Goal: Browse casually

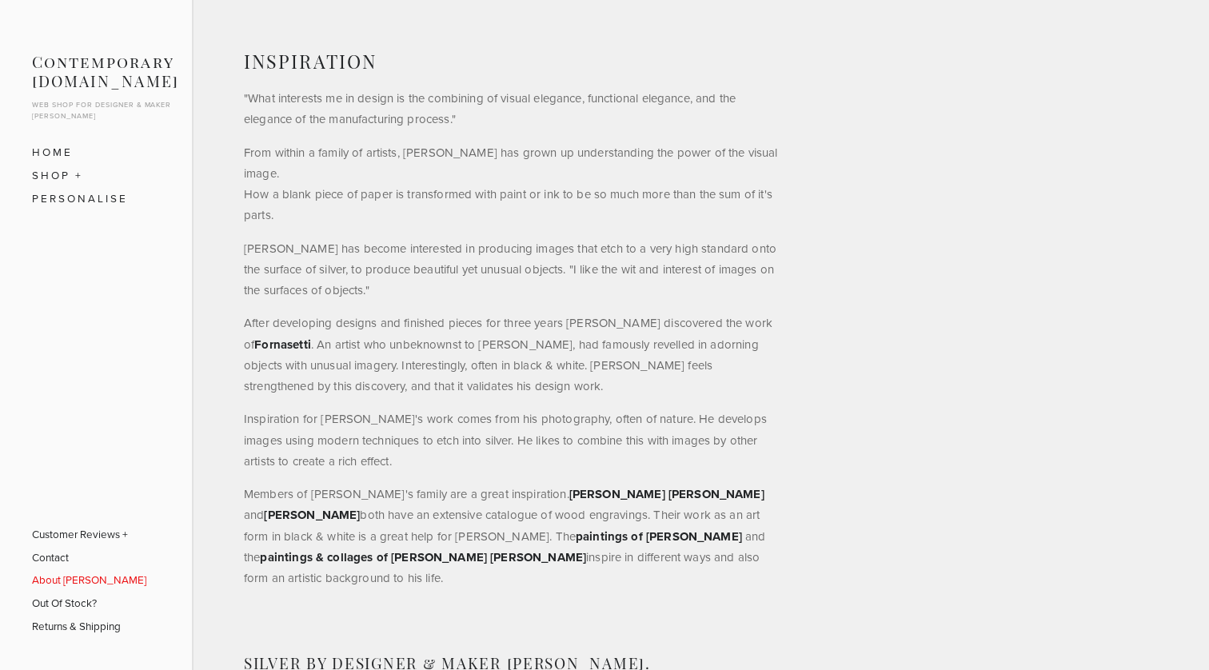
scroll to position [800, 0]
click at [70, 175] on link "SHOP" at bounding box center [96, 175] width 128 height 23
click at [72, 219] on link "Bowls" at bounding box center [97, 221] width 106 height 23
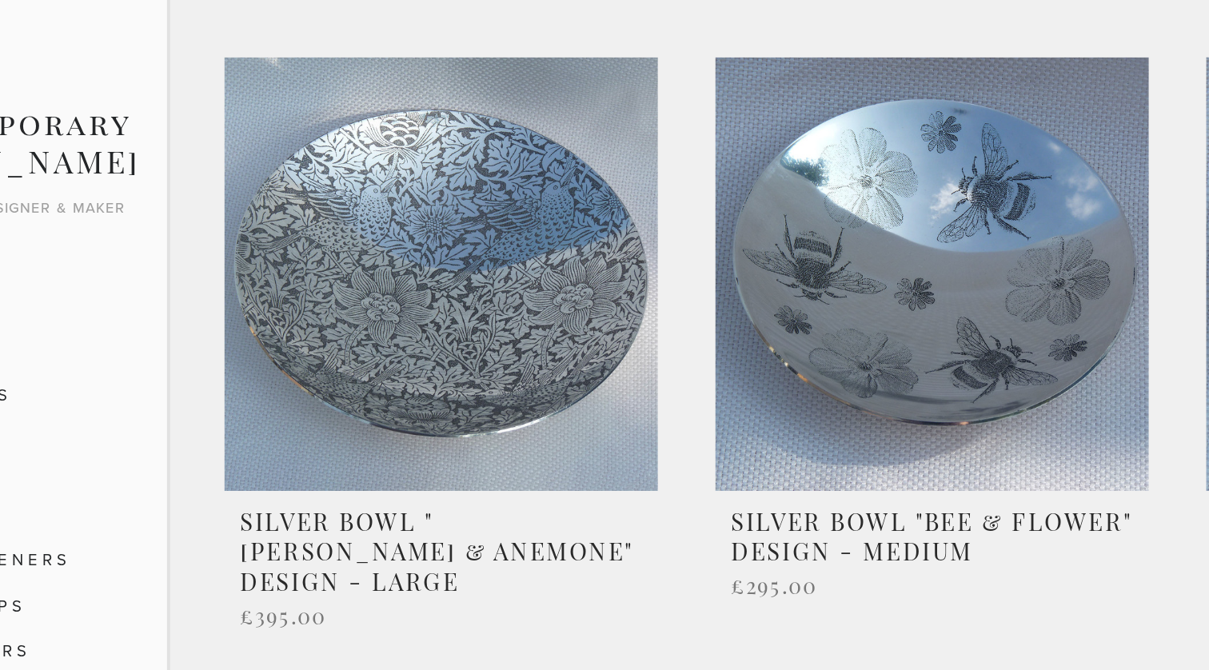
click at [221, 182] on link at bounding box center [330, 183] width 218 height 308
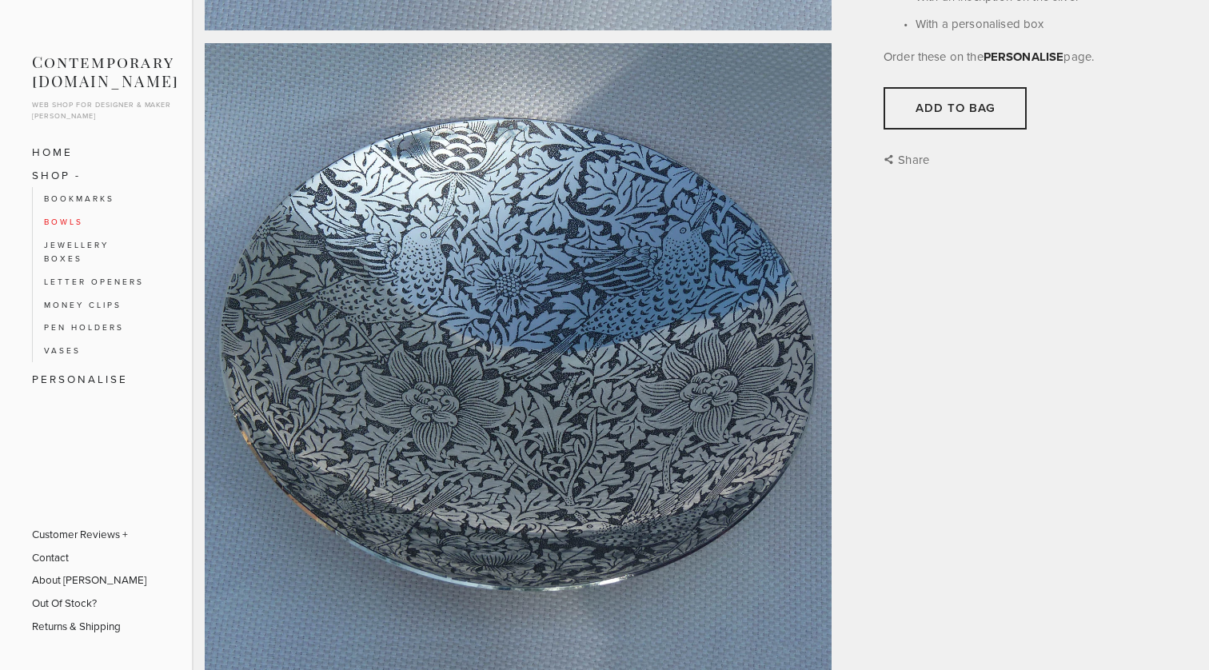
scroll to position [609, 0]
click at [75, 347] on link "Vases" at bounding box center [97, 350] width 106 height 23
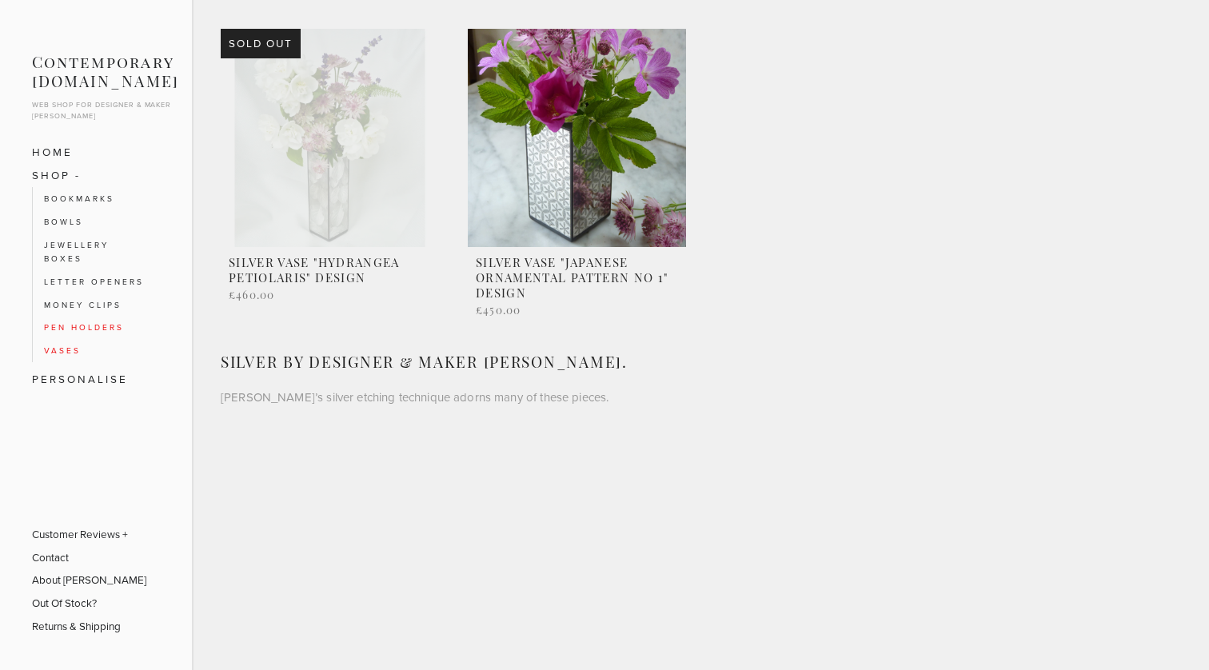
click at [92, 321] on link "Pen Holders" at bounding box center [97, 327] width 106 height 23
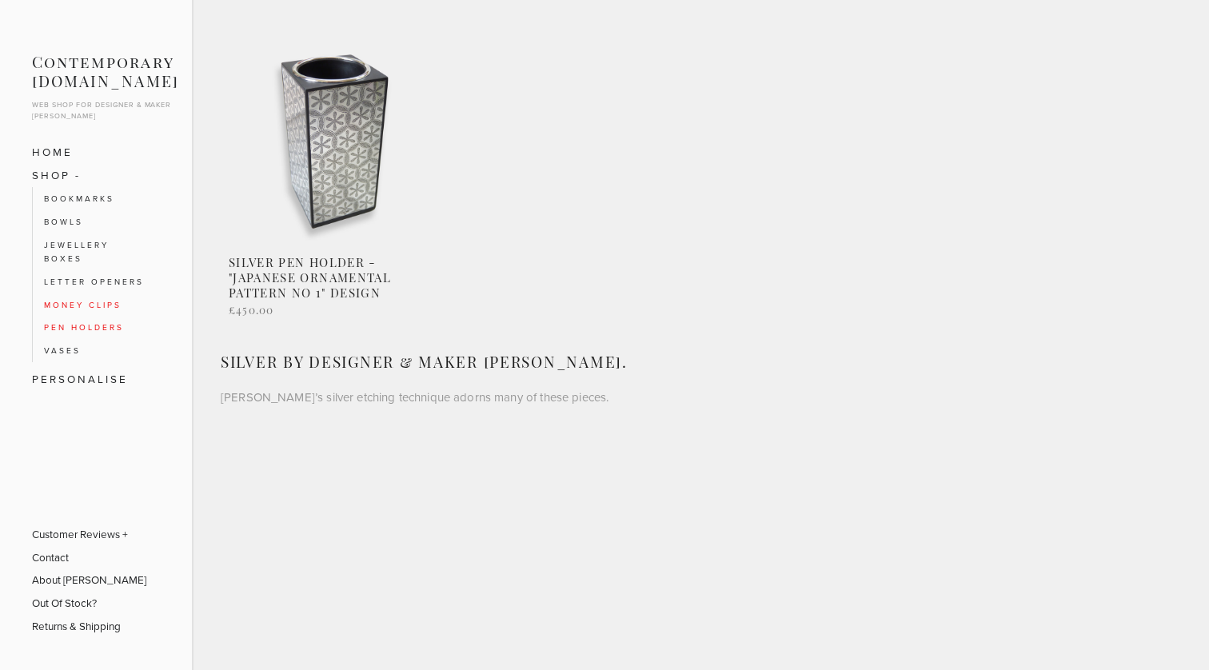
click at [88, 302] on link "Money Clips" at bounding box center [97, 305] width 106 height 23
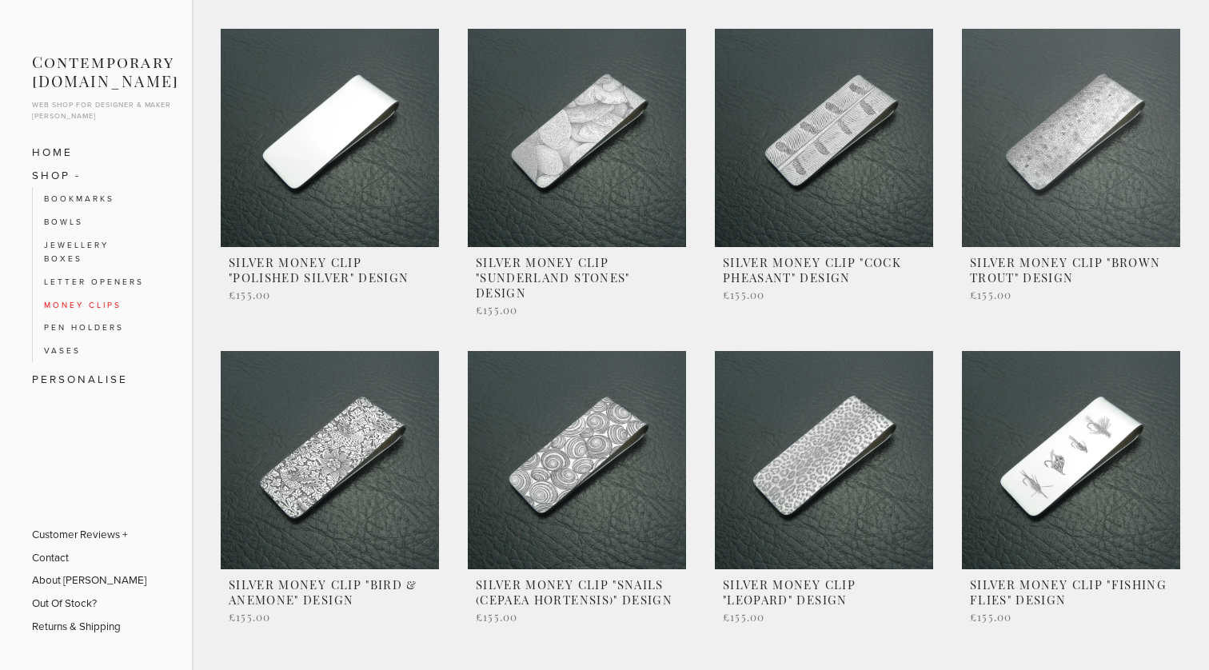
click at [1056, 153] on link at bounding box center [1071, 176] width 218 height 294
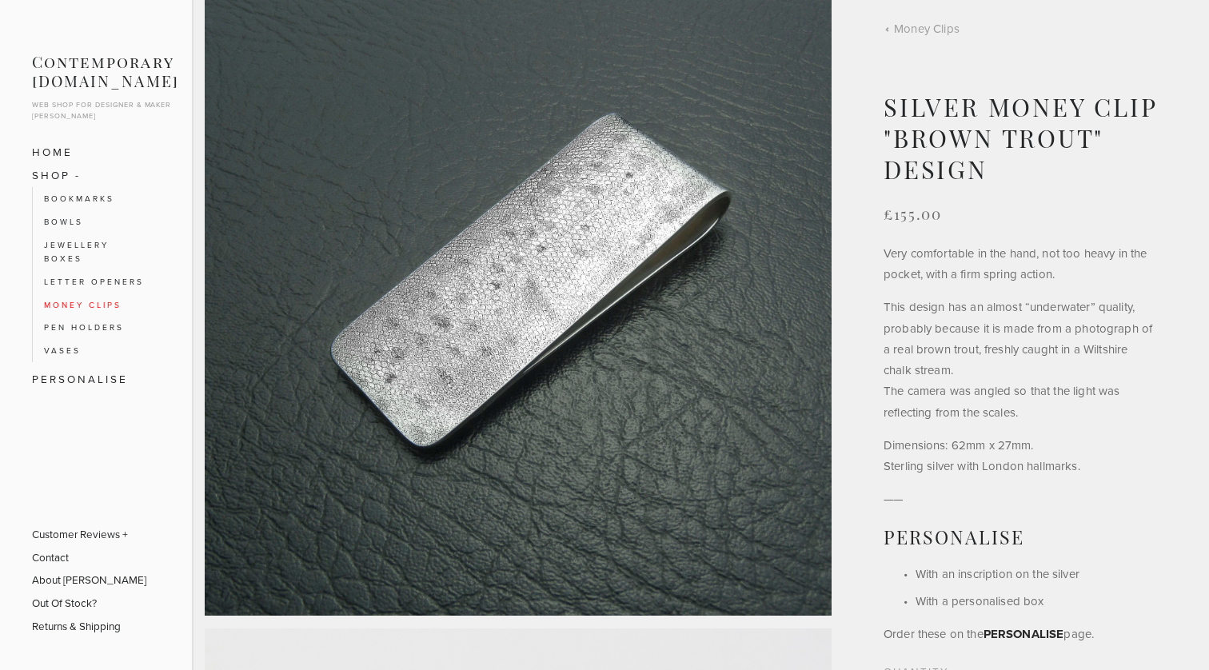
scroll to position [38, 0]
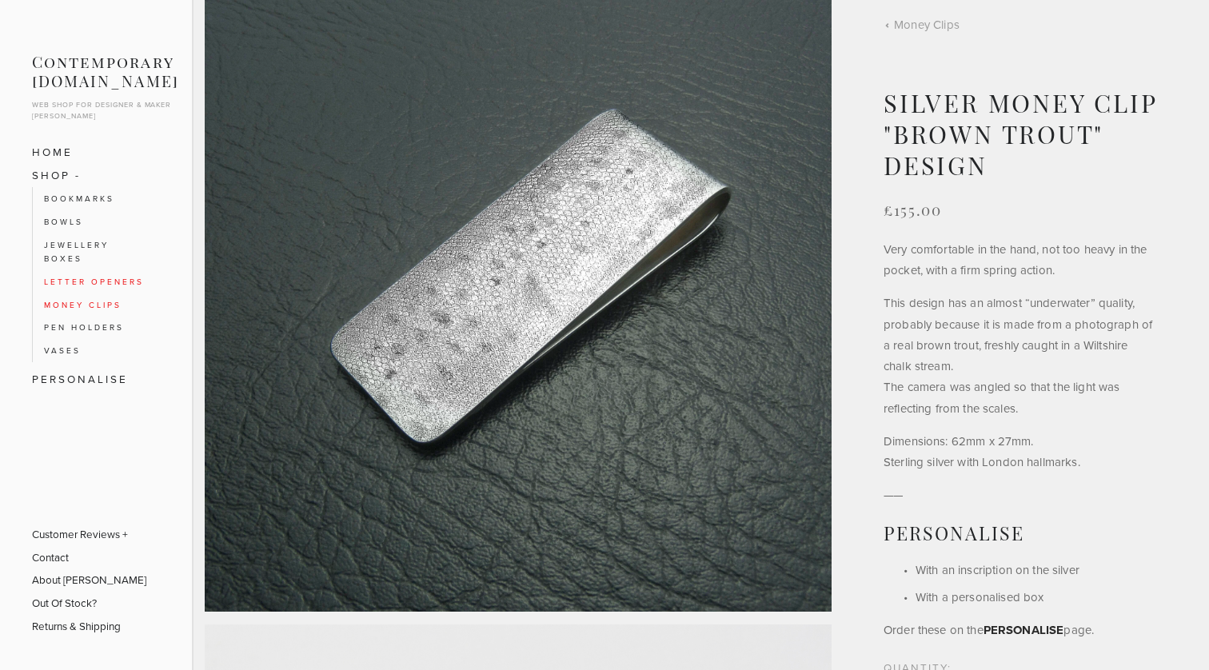
click at [80, 274] on link "Letter Openers" at bounding box center [97, 281] width 106 height 23
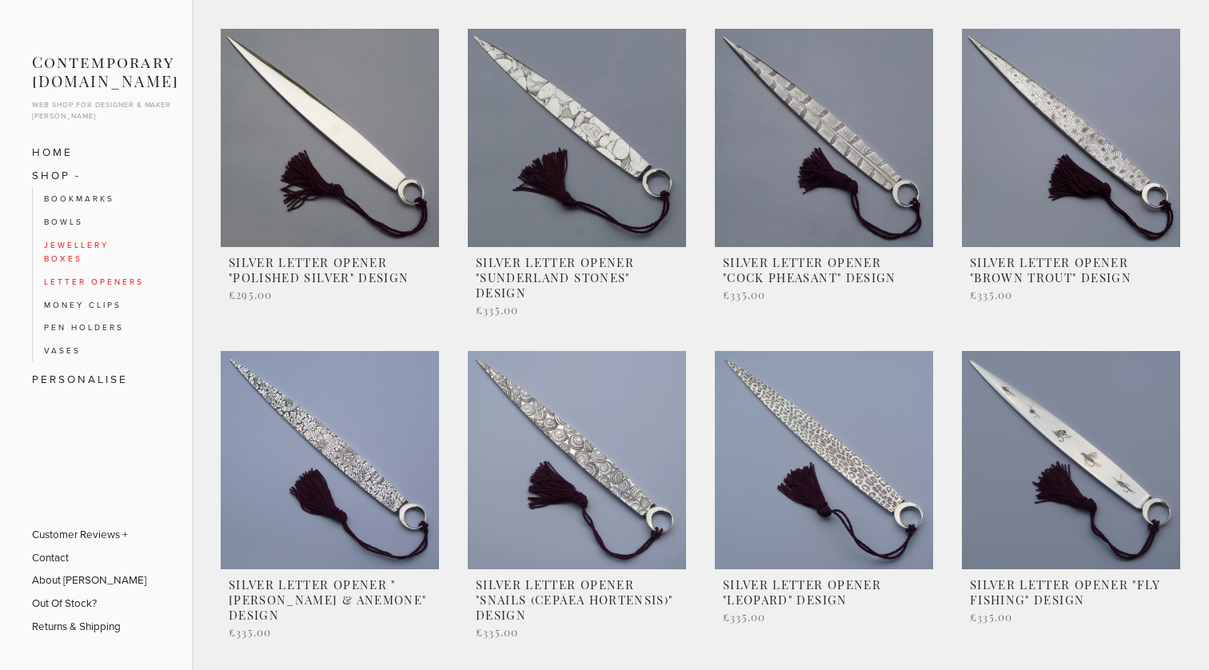
click at [84, 249] on link "Jewellery Boxes" at bounding box center [97, 252] width 106 height 37
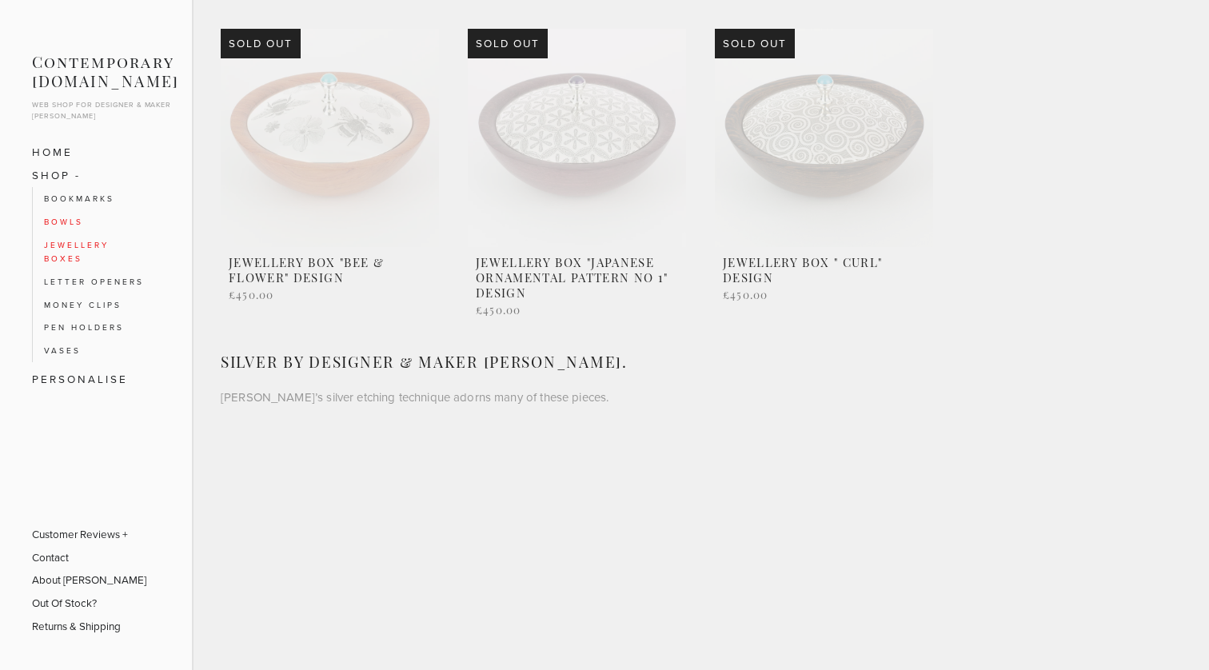
click at [72, 222] on link "Bowls" at bounding box center [97, 221] width 106 height 23
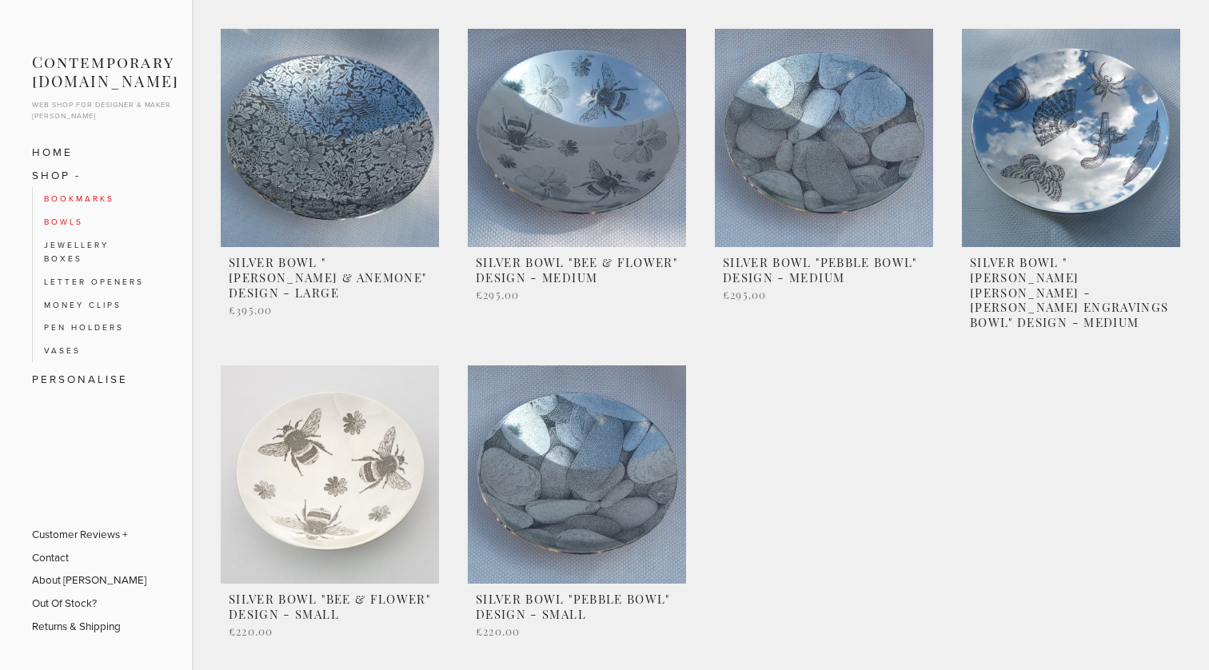
click at [103, 202] on link "Bookmarks" at bounding box center [97, 198] width 106 height 23
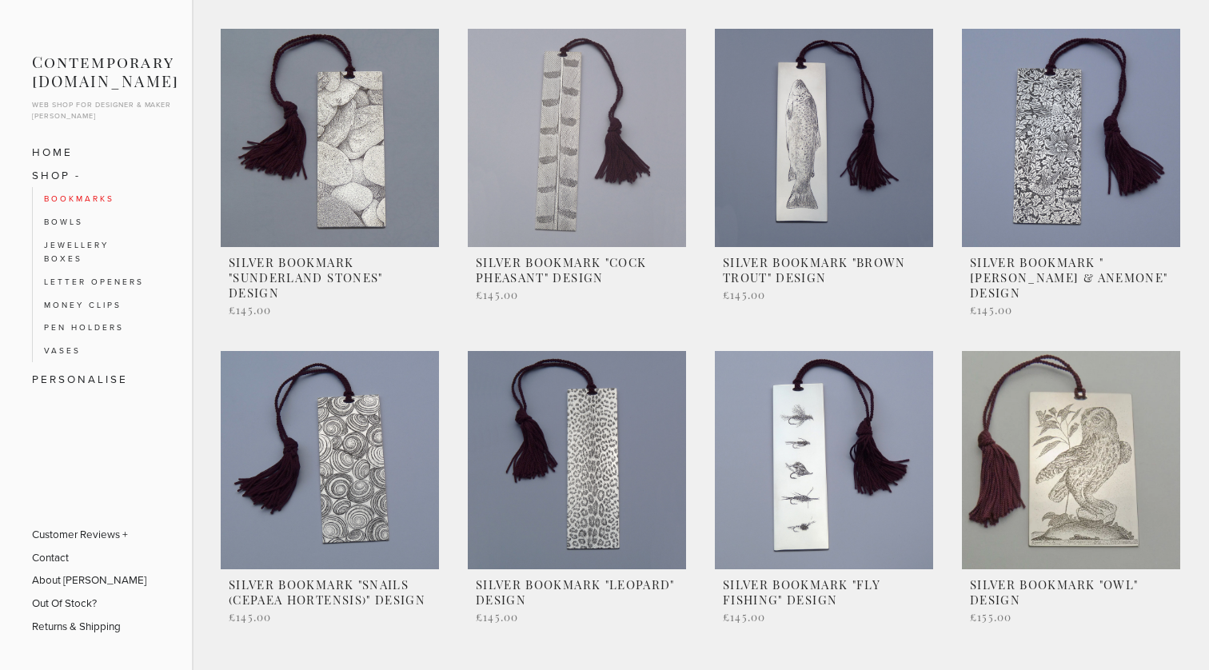
click at [556, 132] on link at bounding box center [577, 176] width 218 height 294
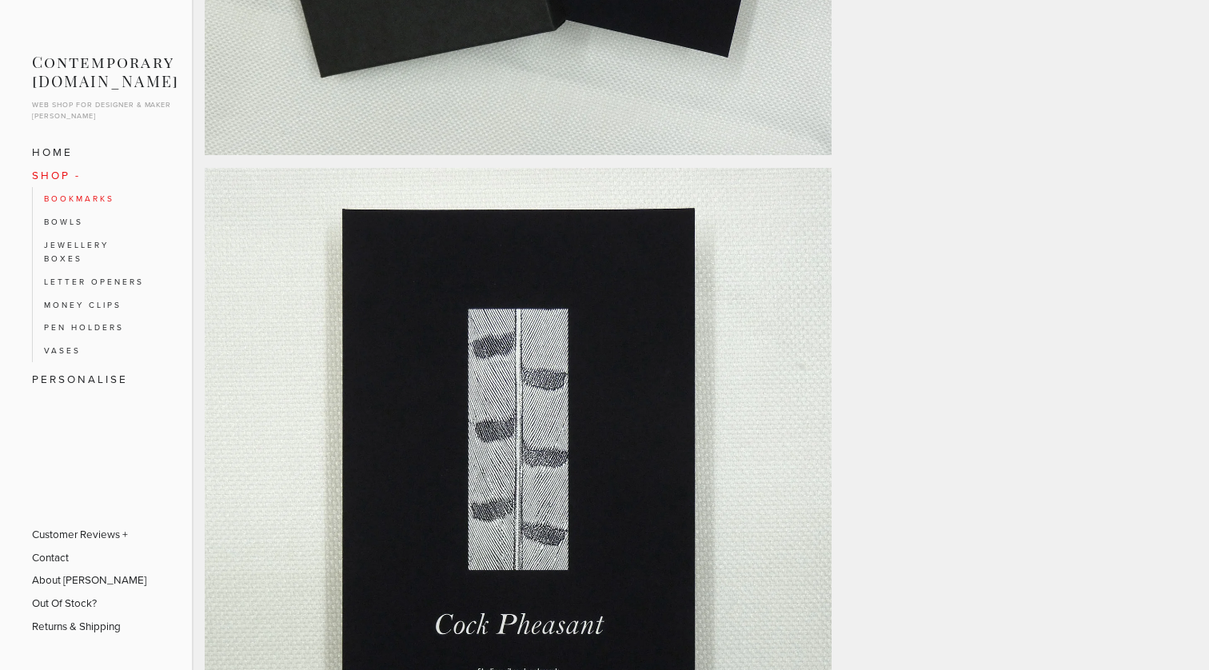
scroll to position [1769, 0]
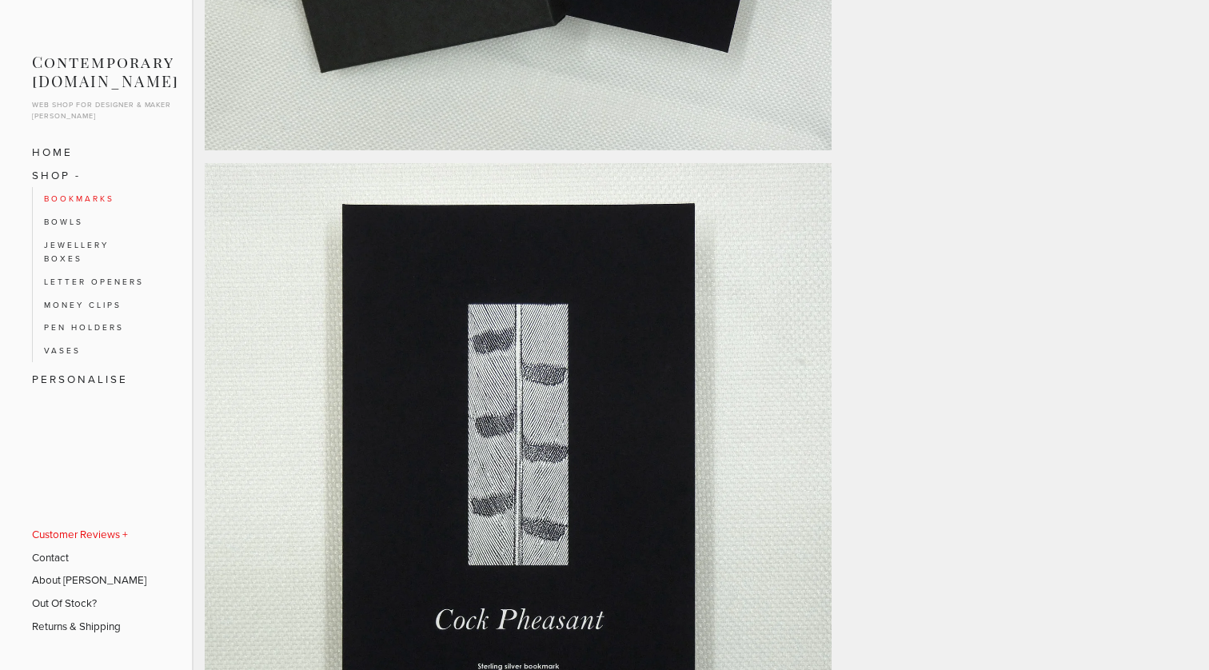
click at [114, 540] on link "Customer Reviews" at bounding box center [89, 534] width 114 height 23
click at [106, 537] on link "Customer Reviews" at bounding box center [90, 528] width 93 height 23
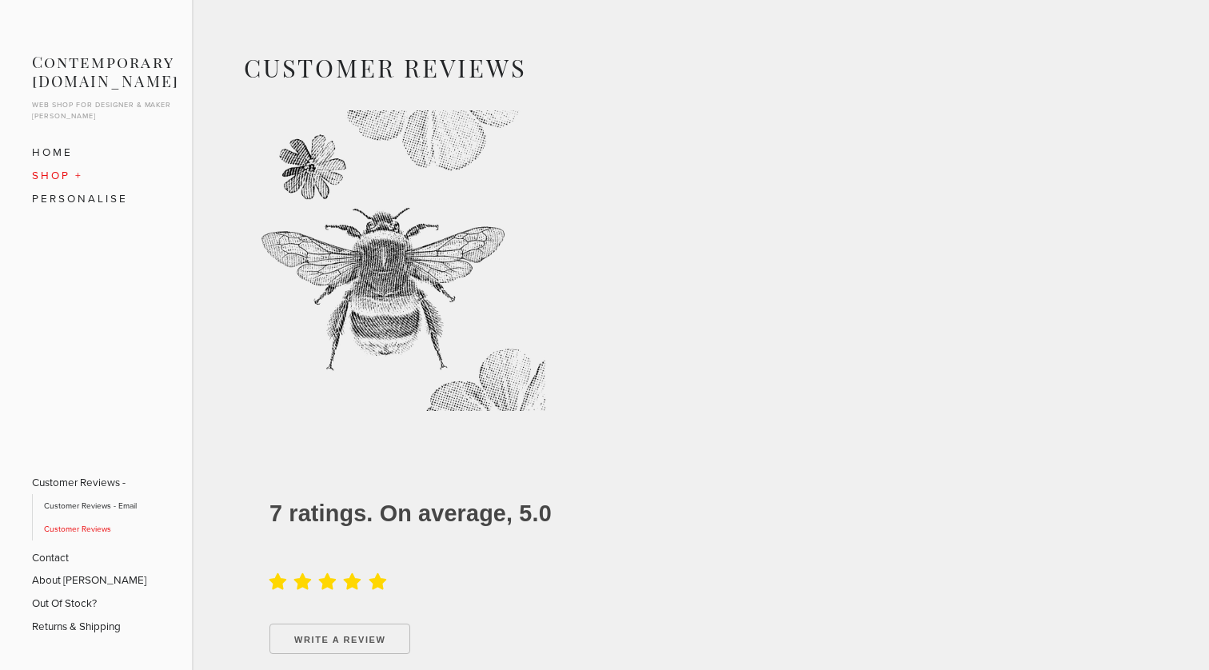
click at [62, 170] on link "SHOP" at bounding box center [96, 175] width 128 height 23
click at [82, 202] on link "Bookmarks" at bounding box center [97, 198] width 106 height 23
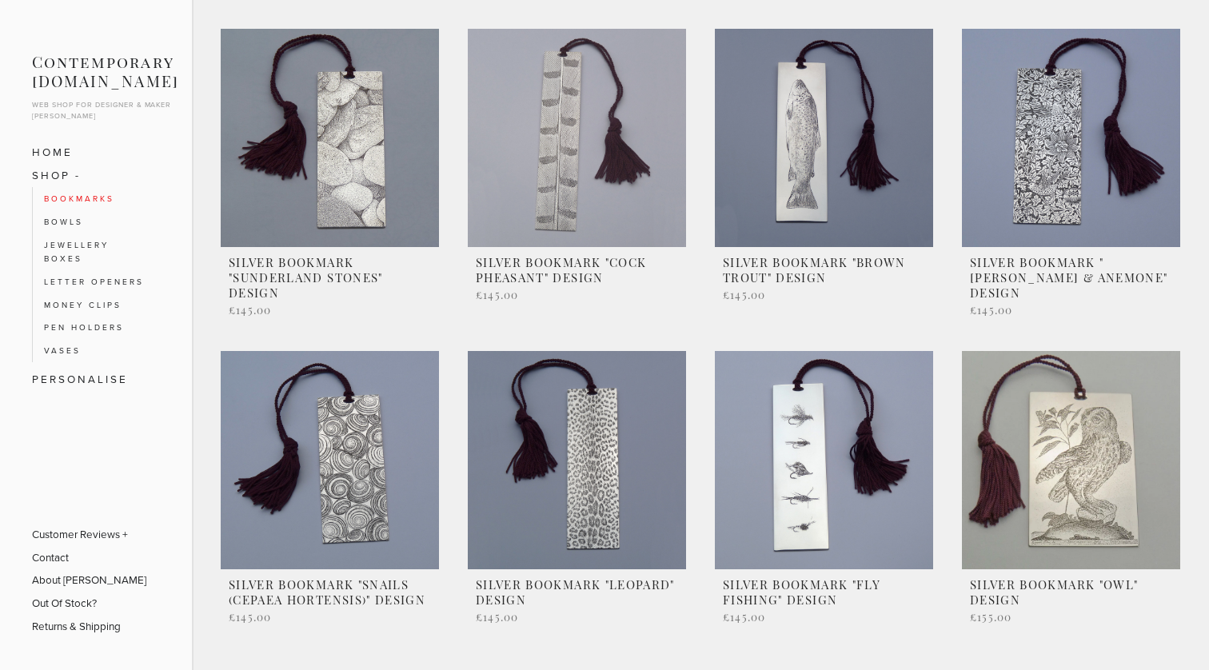
click at [568, 162] on link at bounding box center [577, 176] width 218 height 294
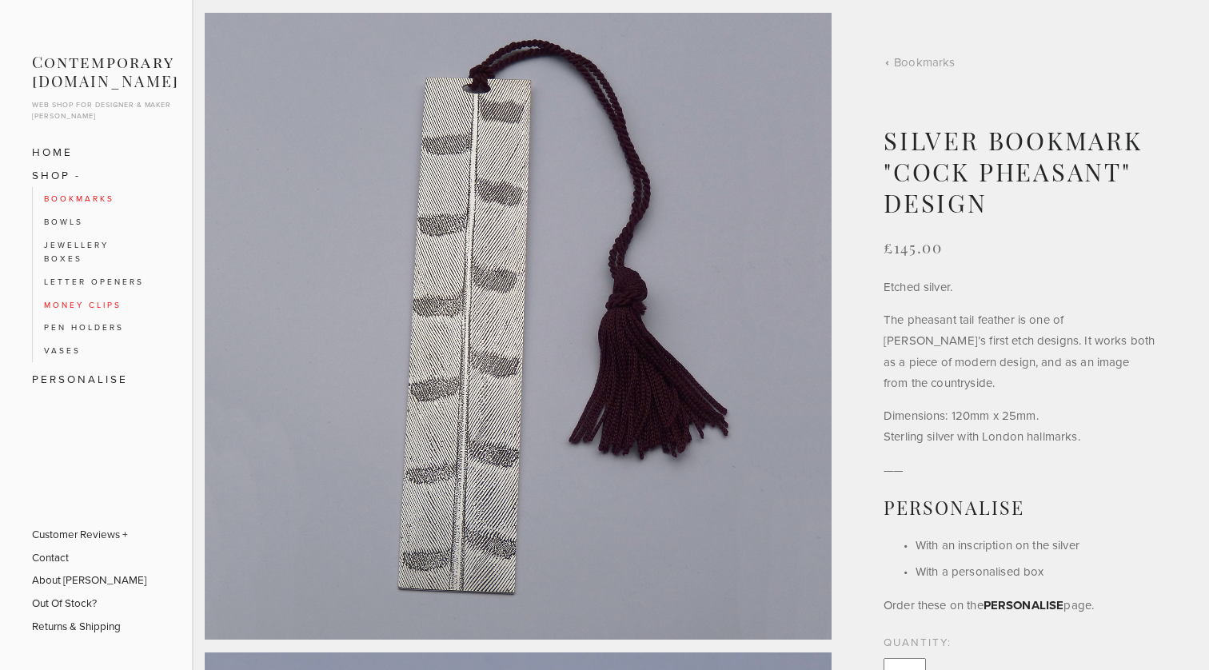
click at [82, 294] on link "Money Clips" at bounding box center [97, 305] width 106 height 23
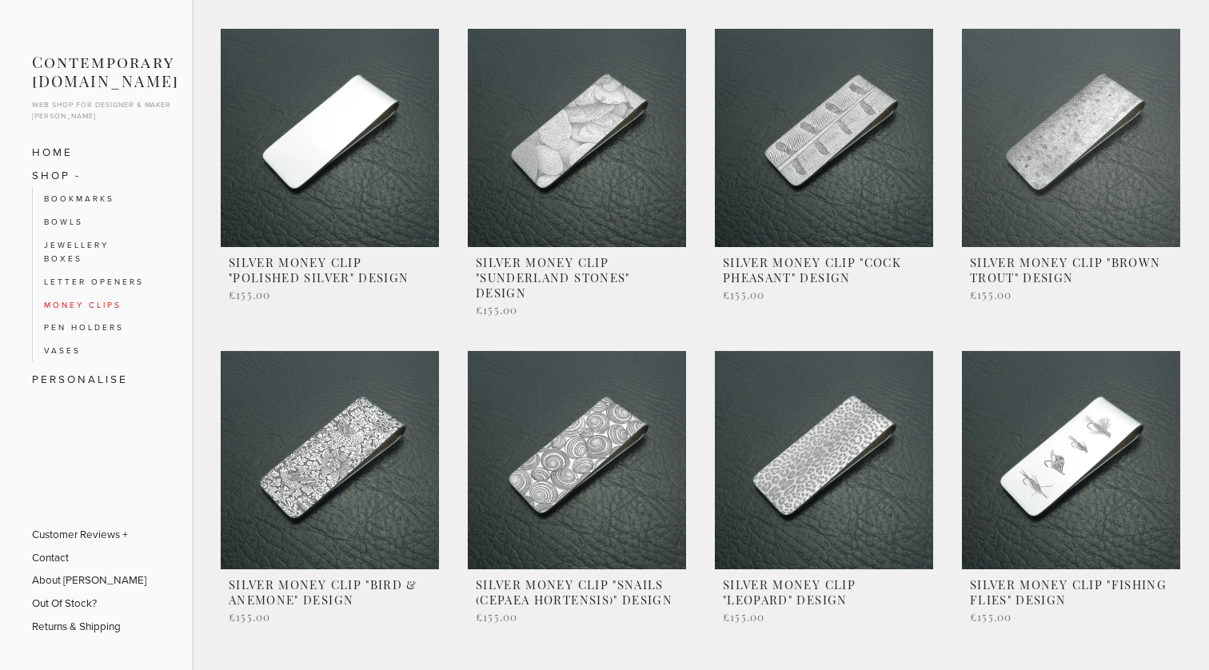
click at [1082, 134] on link at bounding box center [1071, 176] width 218 height 294
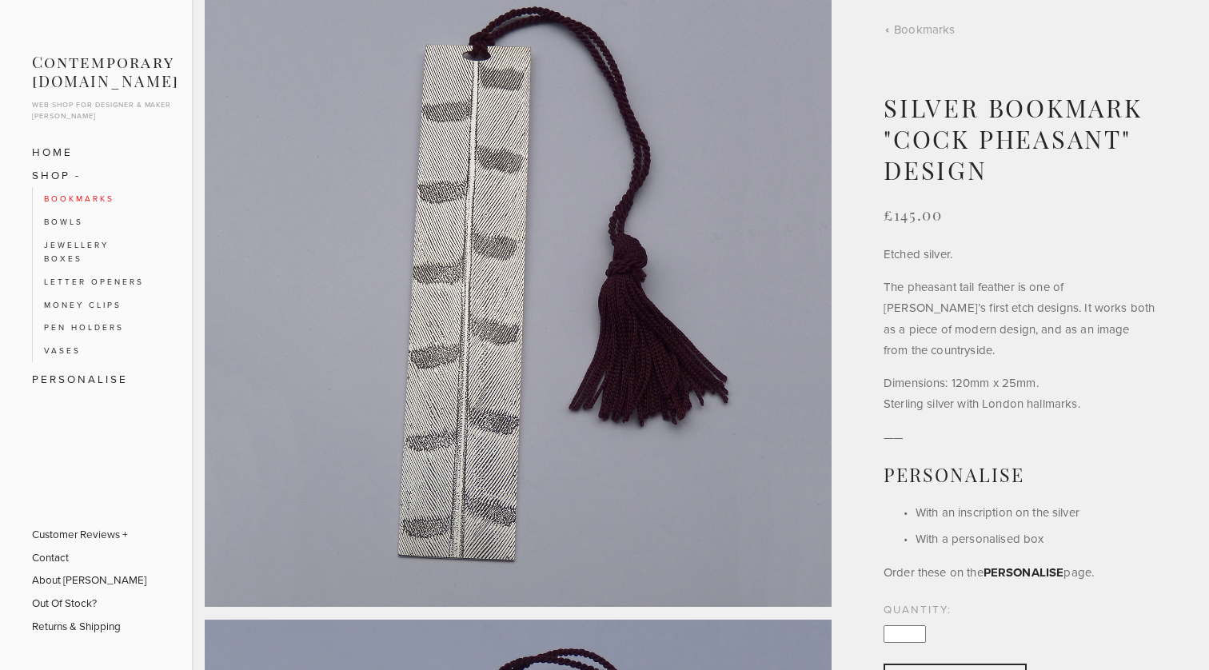
scroll to position [40, 0]
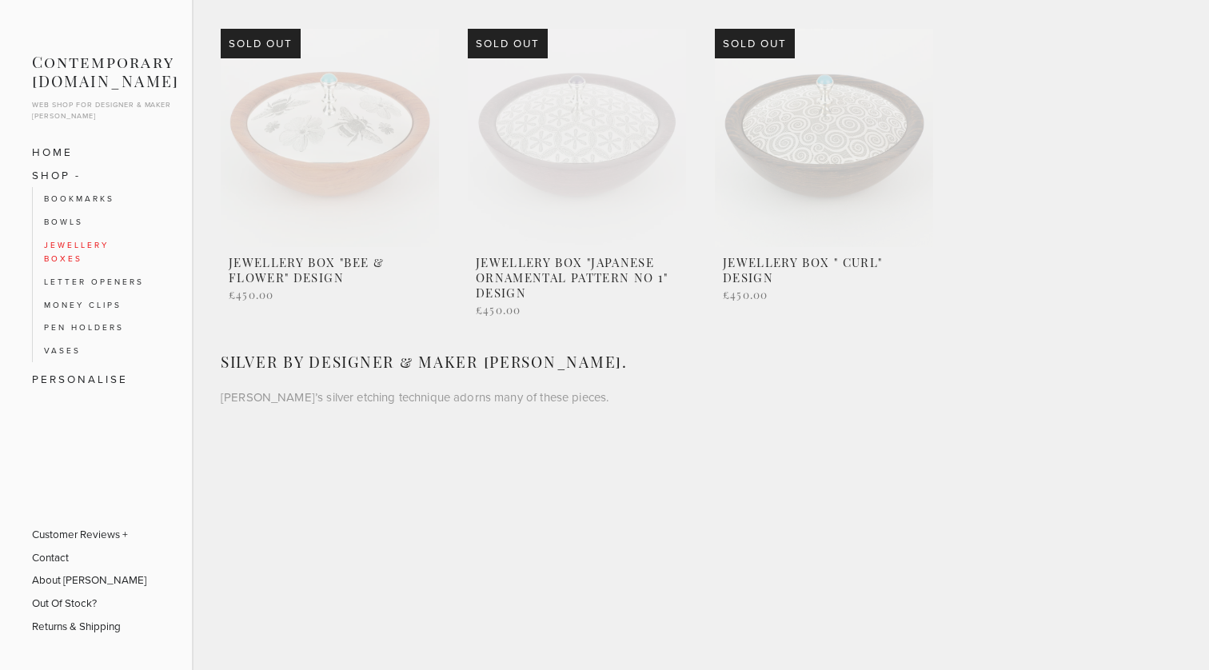
click at [581, 140] on link at bounding box center [577, 176] width 218 height 294
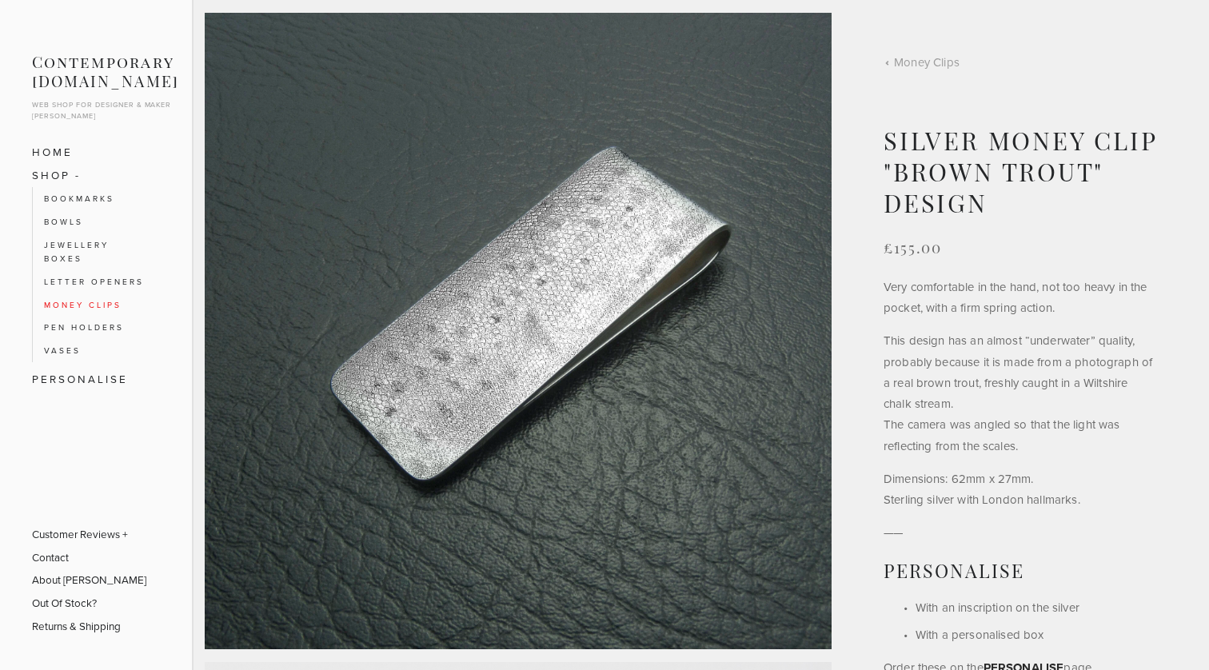
scroll to position [38, 0]
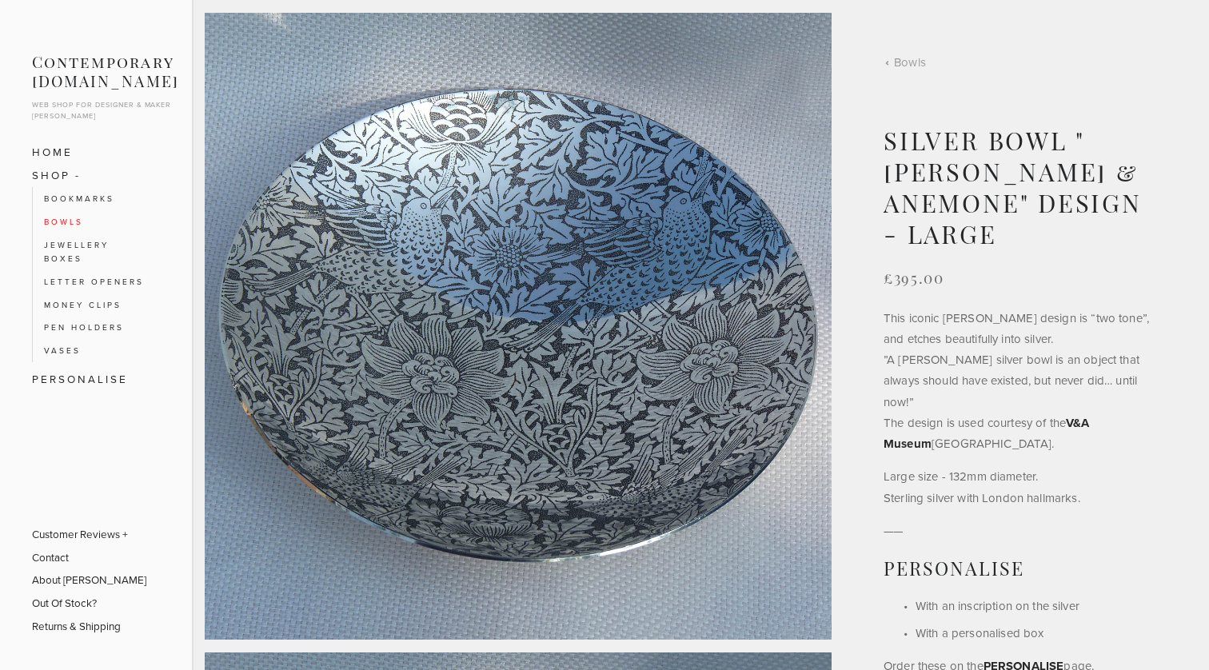
scroll to position [609, 0]
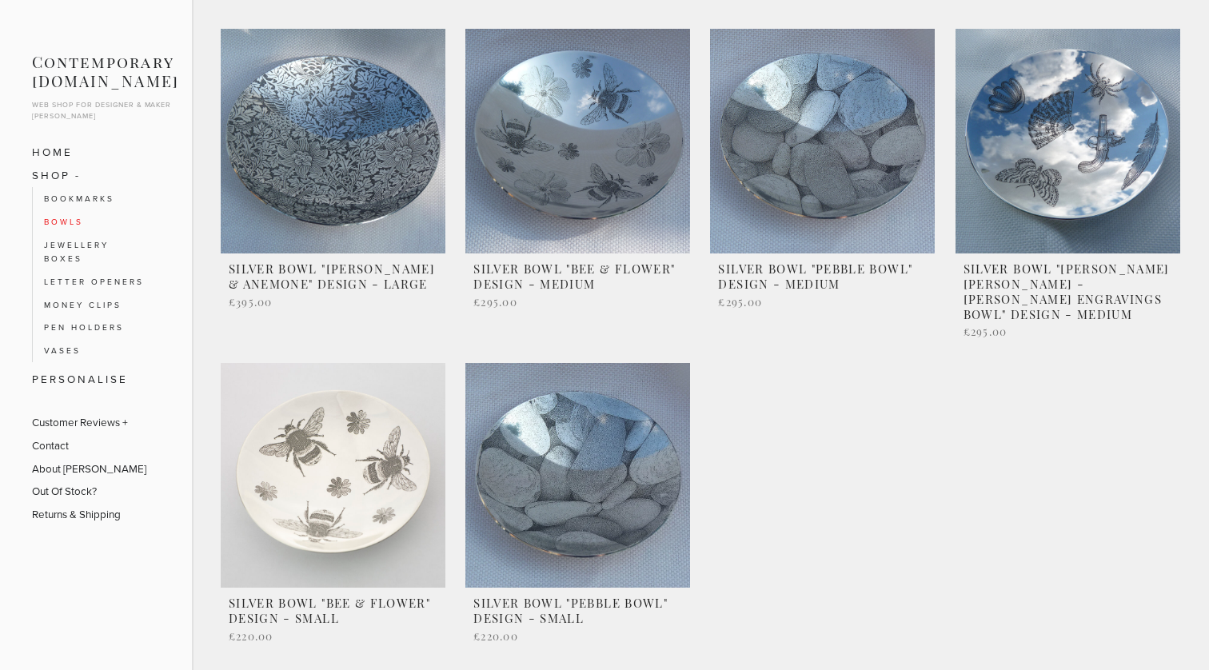
scroll to position [0, 108]
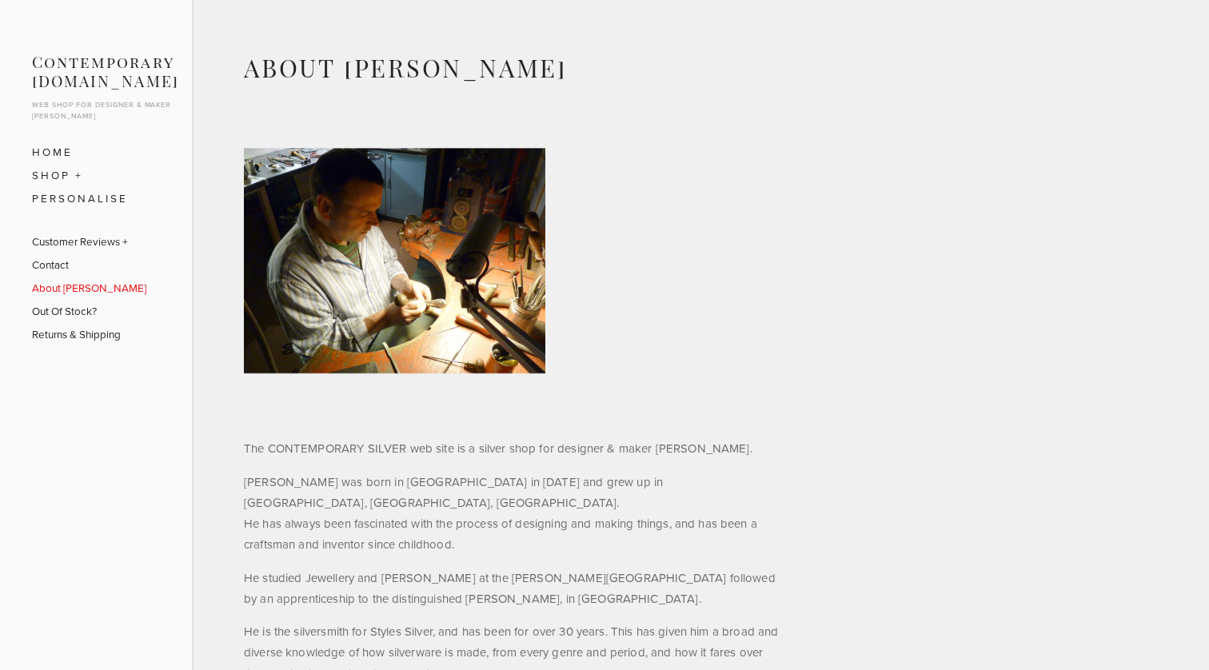
scroll to position [800, 0]
